Goal: Find specific page/section

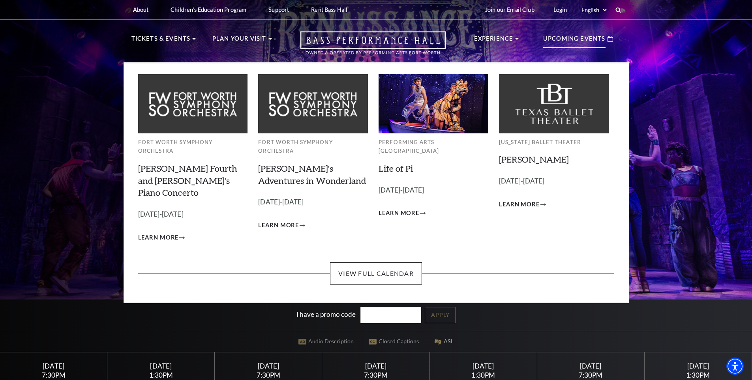
click at [577, 40] on p "Upcoming Events" at bounding box center [574, 41] width 62 height 14
click at [370, 263] on link "View Full Calendar" at bounding box center [376, 274] width 92 height 22
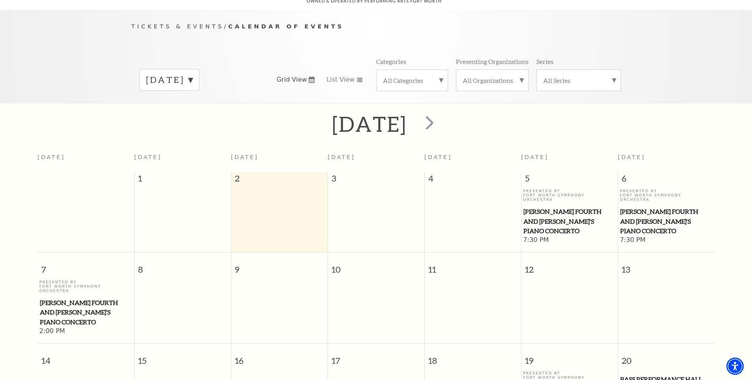
scroll to position [30, 0]
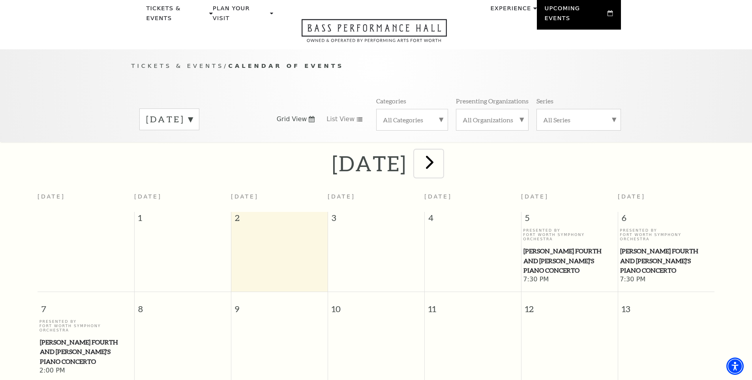
click at [441, 157] on span "next" at bounding box center [430, 162] width 23 height 23
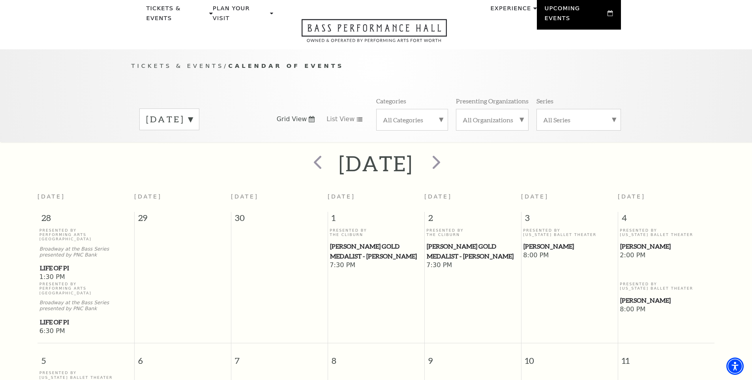
scroll to position [0, 0]
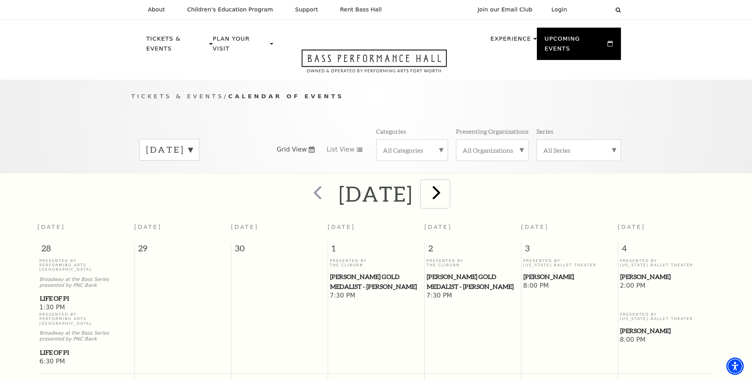
click at [448, 186] on span "next" at bounding box center [436, 192] width 23 height 23
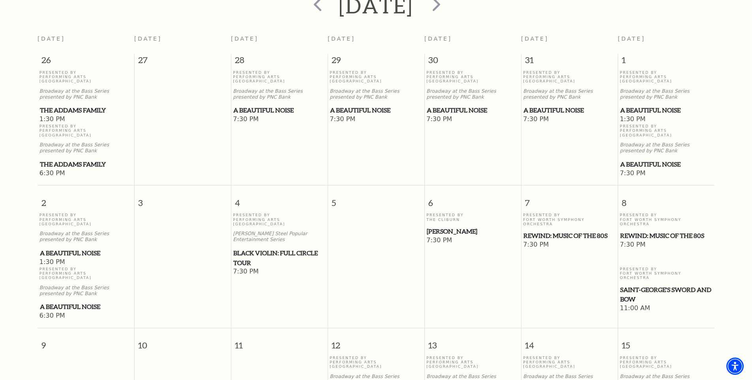
scroll to position [109, 0]
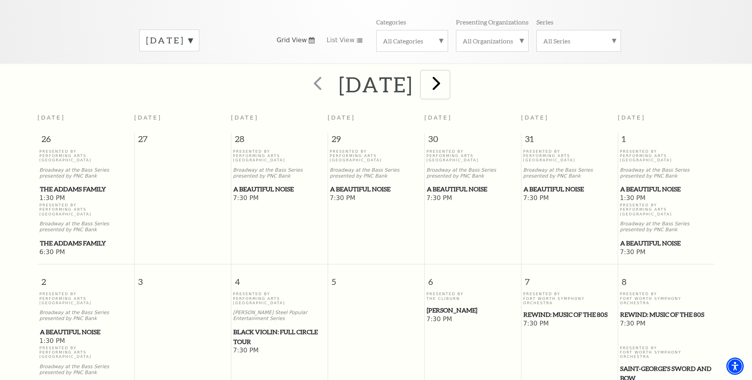
click at [448, 72] on span "next" at bounding box center [436, 83] width 23 height 23
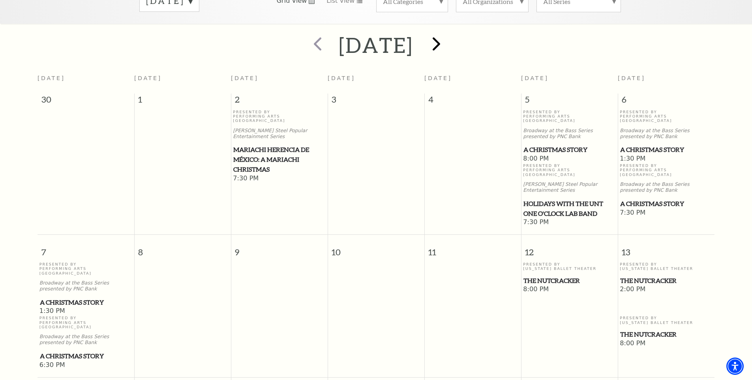
scroll to position [0, 0]
